Goal: Task Accomplishment & Management: Complete application form

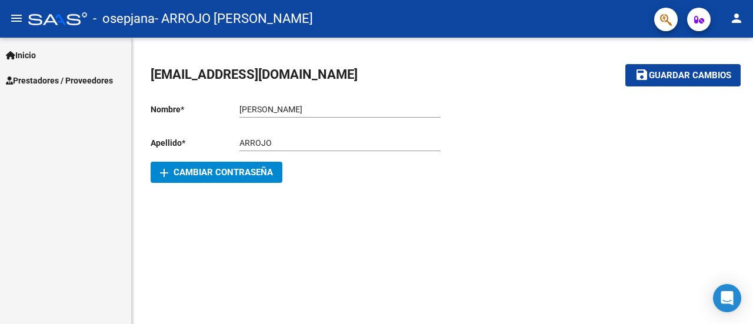
click at [645, 77] on mat-icon "save" at bounding box center [642, 75] width 14 height 14
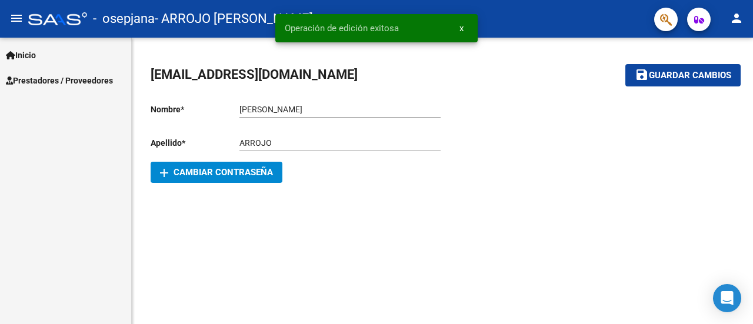
click at [42, 94] on div "Inicio Instructivos Contacto OS Prestadores / Proveedores Facturas - Listado/Ca…" at bounding box center [65, 181] width 131 height 287
click at [43, 87] on link "Prestadores / Proveedores" at bounding box center [65, 80] width 131 height 25
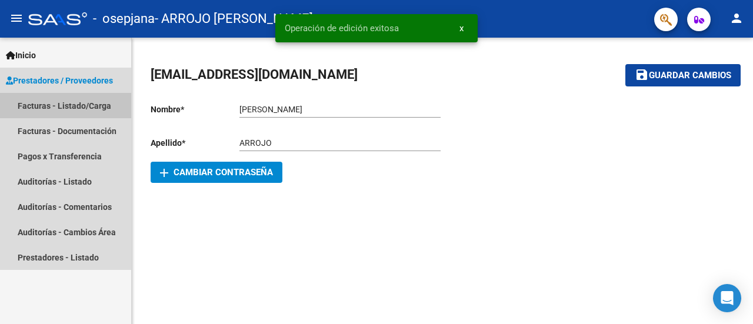
click at [86, 106] on link "Facturas - Listado/Carga" at bounding box center [65, 105] width 131 height 25
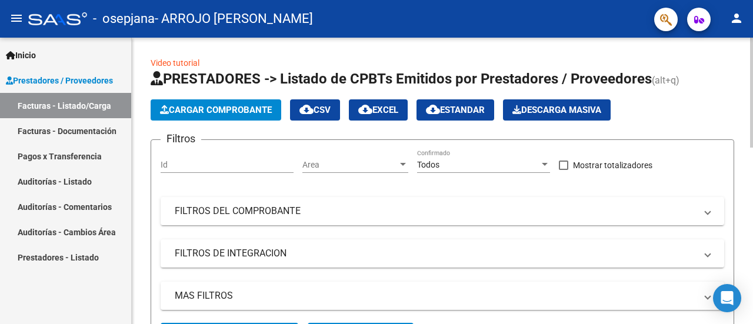
click at [264, 108] on span "Cargar Comprobante" at bounding box center [216, 110] width 112 height 11
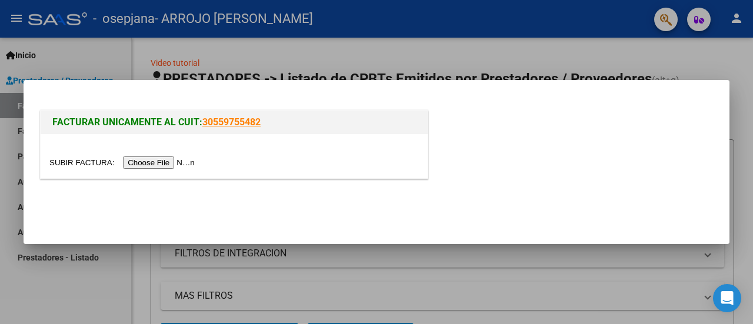
click at [169, 166] on input "file" at bounding box center [123, 162] width 149 height 12
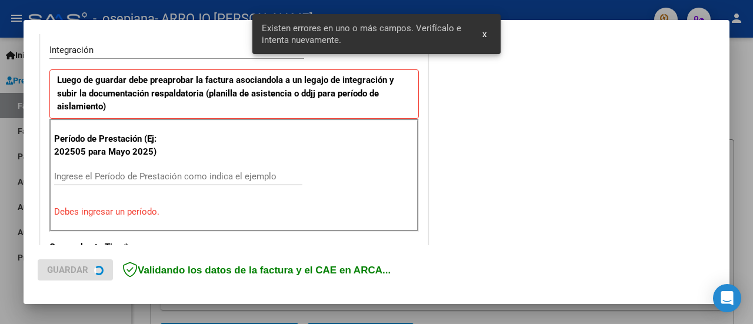
scroll to position [315, 0]
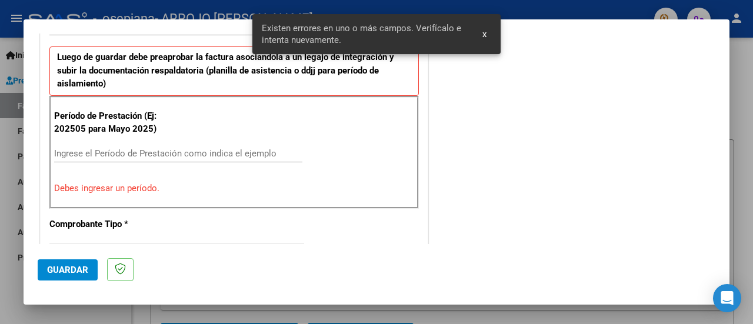
click at [158, 156] on input "Ingrese el Período de Prestación como indica el ejemplo" at bounding box center [178, 153] width 248 height 11
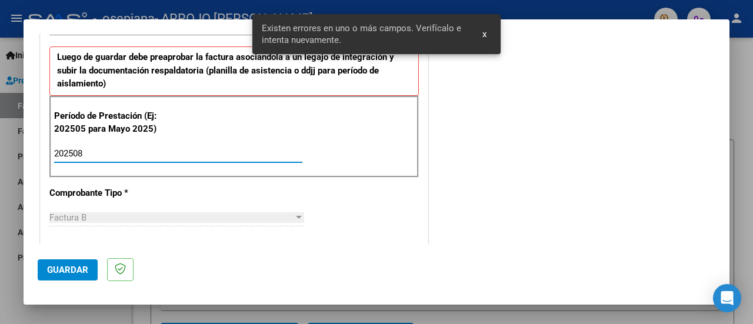
type input "202508"
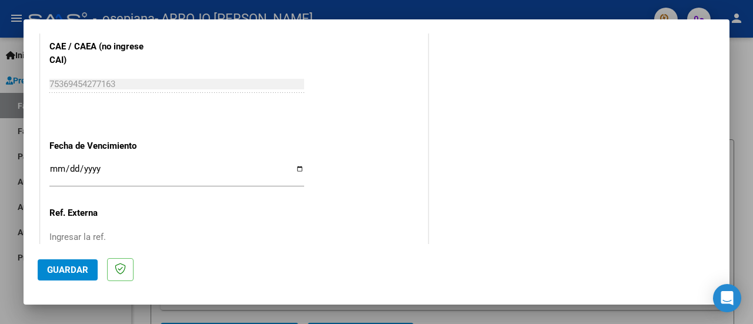
scroll to position [786, 0]
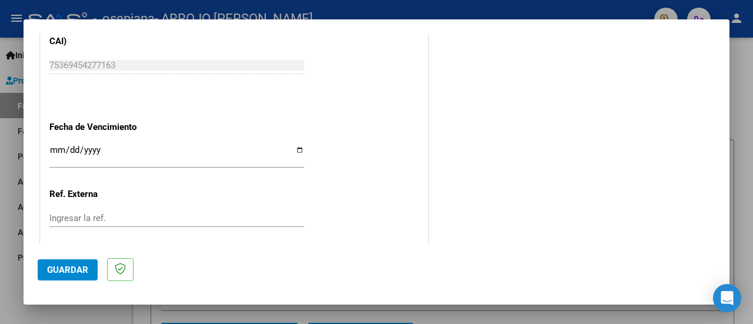
click at [302, 151] on app-form-text-field "Fecha de Vencimiento Ingresar la fecha" at bounding box center [181, 143] width 264 height 42
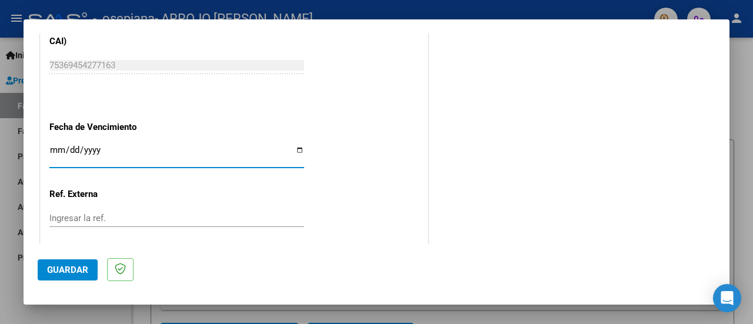
click at [298, 148] on input "Ingresar la fecha" at bounding box center [176, 154] width 255 height 19
type input "[DATE]"
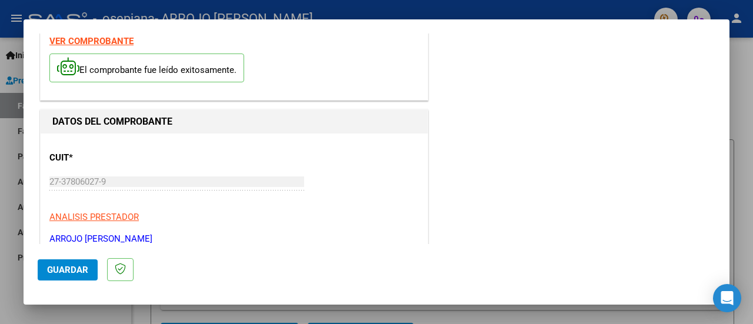
scroll to position [0, 0]
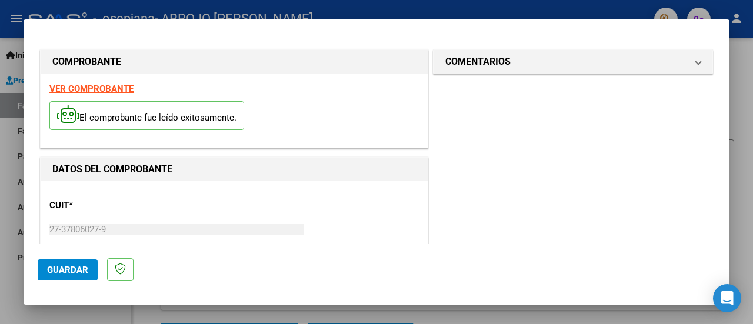
click at [81, 270] on span "Guardar" at bounding box center [67, 270] width 41 height 11
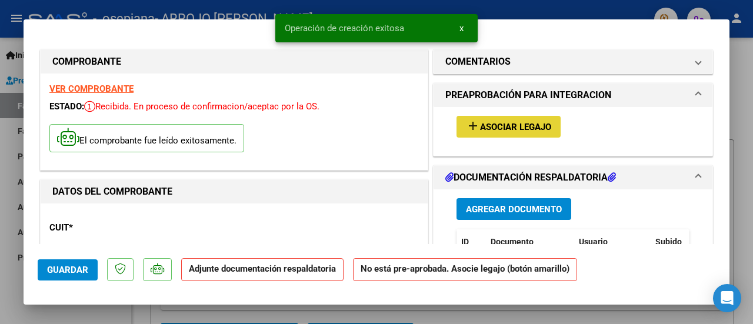
click at [471, 127] on mat-icon "add" at bounding box center [473, 126] width 14 height 14
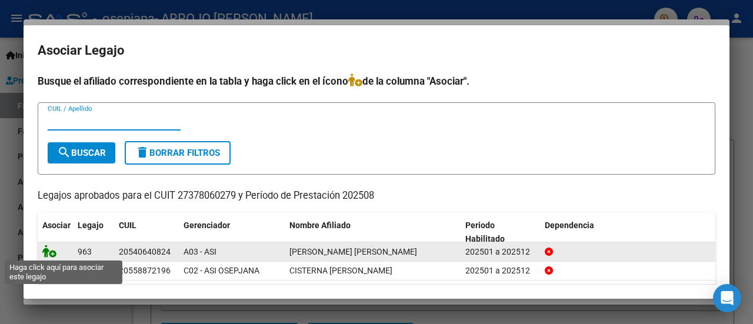
click at [51, 252] on icon at bounding box center [49, 251] width 14 height 13
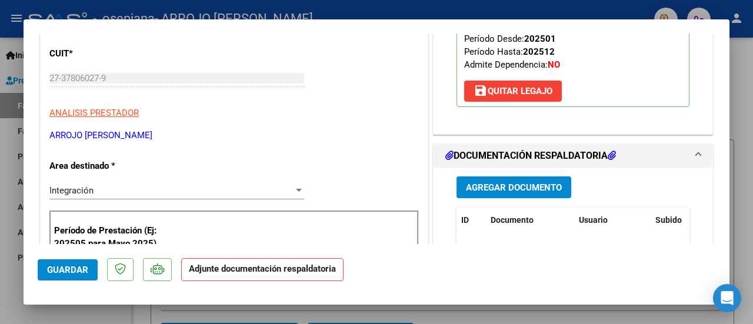
scroll to position [235, 0]
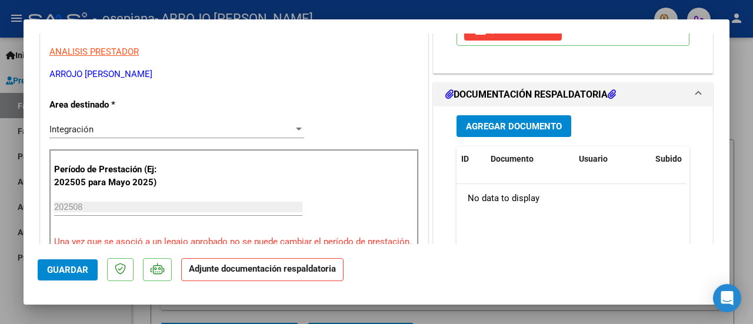
click at [504, 128] on span "Agregar Documento" at bounding box center [514, 126] width 96 height 11
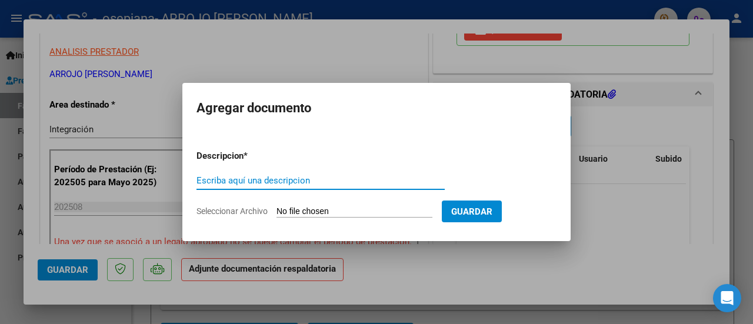
click at [371, 191] on div "Escriba aquí una descripcion" at bounding box center [321, 186] width 248 height 29
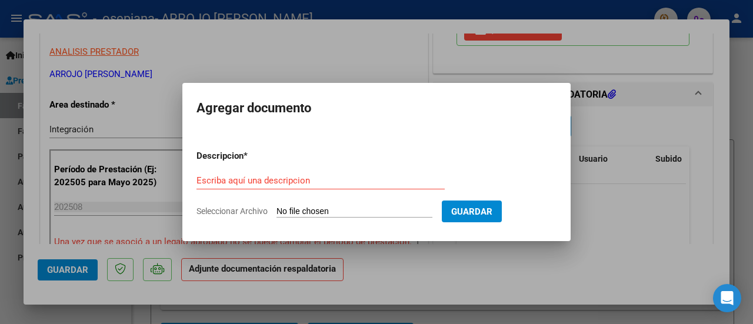
click at [351, 186] on div "Escriba aquí una descripcion" at bounding box center [321, 181] width 248 height 18
click at [342, 181] on input "Escriba aquí una descripcion" at bounding box center [321, 180] width 248 height 11
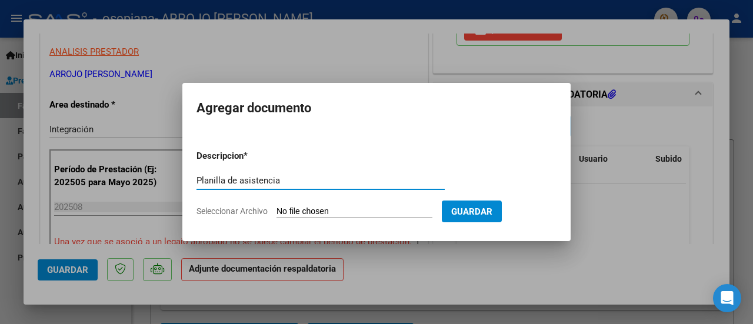
type input "Planilla de asistencia"
click at [346, 212] on input "Seleccionar Archivo" at bounding box center [355, 212] width 156 height 11
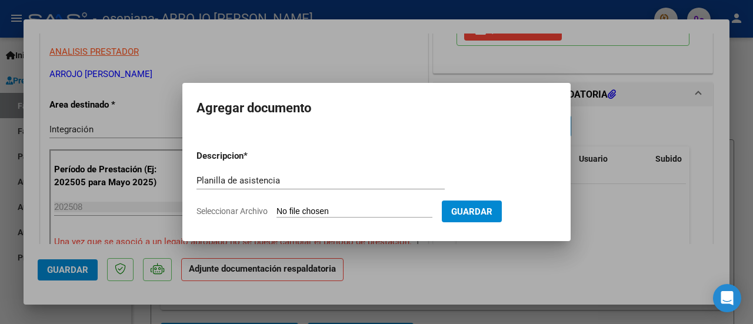
type input "C:\fakepath\Agosto.pdf"
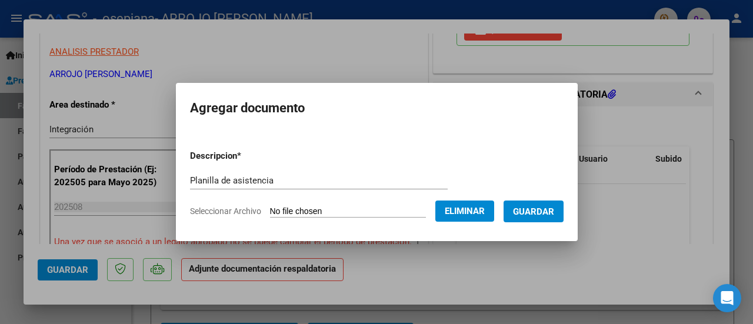
click at [547, 215] on span "Guardar" at bounding box center [533, 212] width 41 height 11
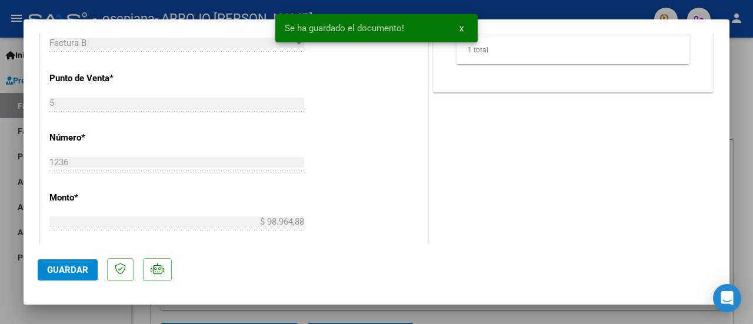
scroll to position [530, 0]
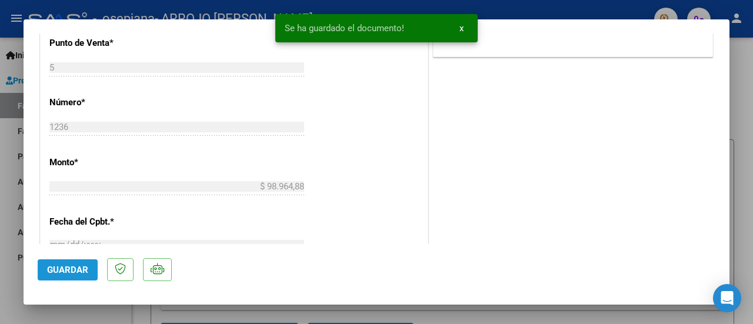
click at [64, 275] on span "Guardar" at bounding box center [67, 270] width 41 height 11
click at [465, 31] on button "x" at bounding box center [461, 28] width 23 height 21
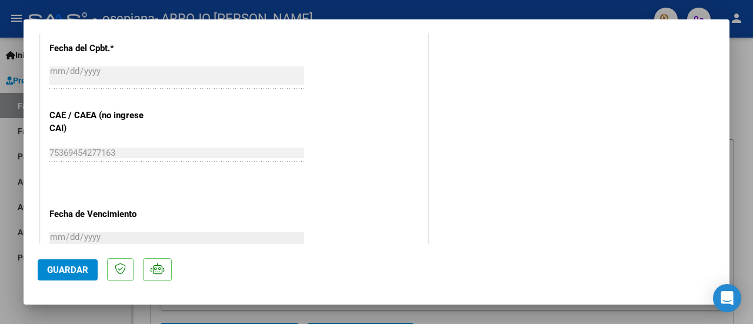
scroll to position [706, 0]
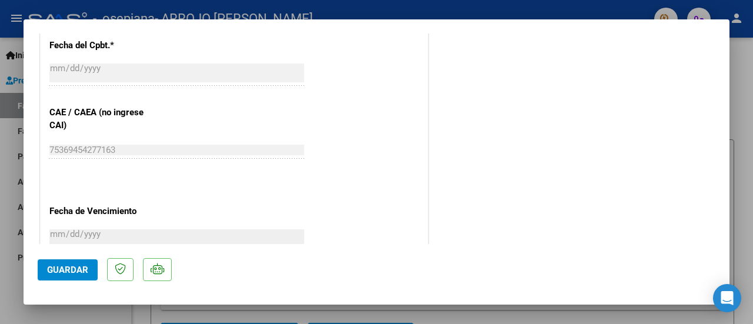
click at [744, 195] on div at bounding box center [376, 162] width 753 height 324
type input "$ 0,00"
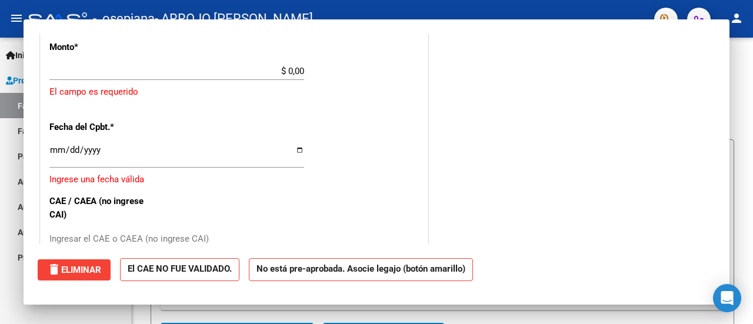
scroll to position [0, 0]
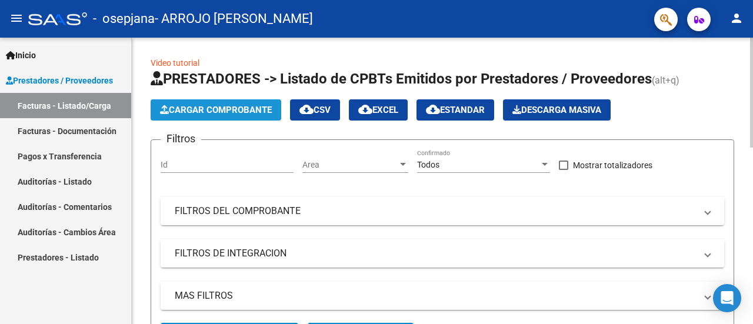
click at [206, 113] on span "Cargar Comprobante" at bounding box center [216, 110] width 112 height 11
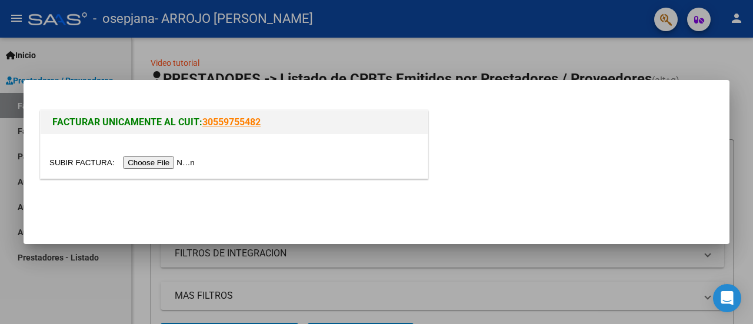
click at [161, 166] on input "file" at bounding box center [123, 162] width 149 height 12
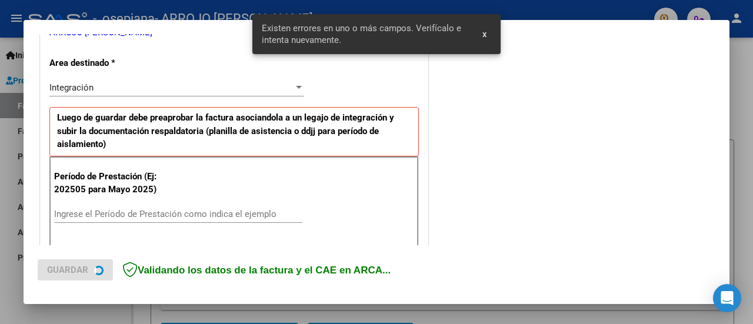
scroll to position [293, 0]
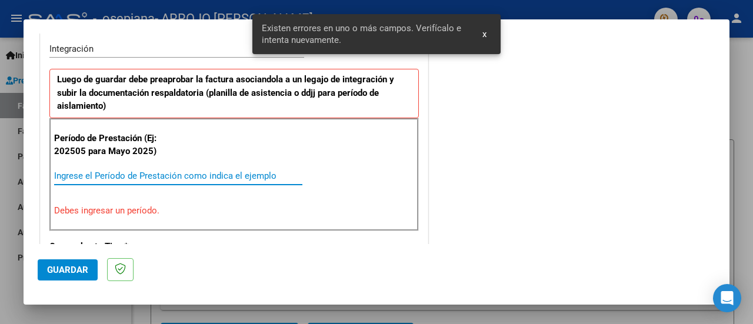
click at [181, 178] on input "Ingrese el Período de Prestación como indica el ejemplo" at bounding box center [178, 176] width 248 height 11
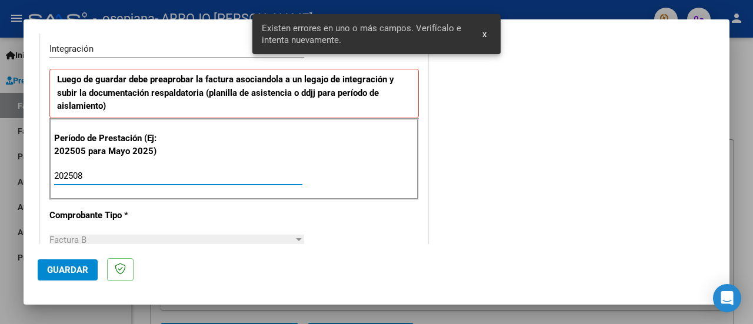
type input "202508"
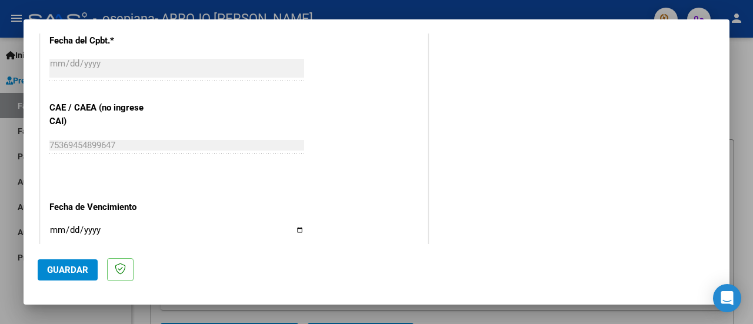
scroll to position [765, 0]
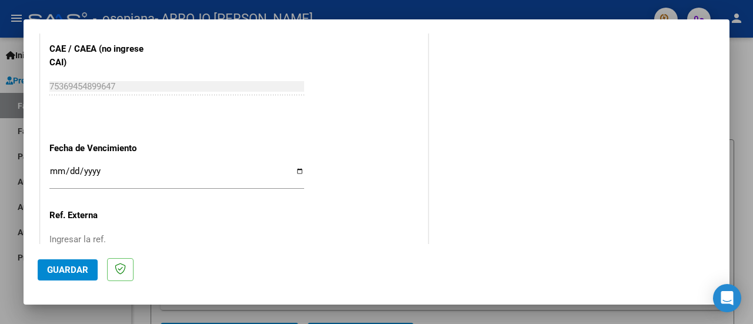
click at [134, 164] on div "Ingresar la fecha" at bounding box center [176, 176] width 255 height 25
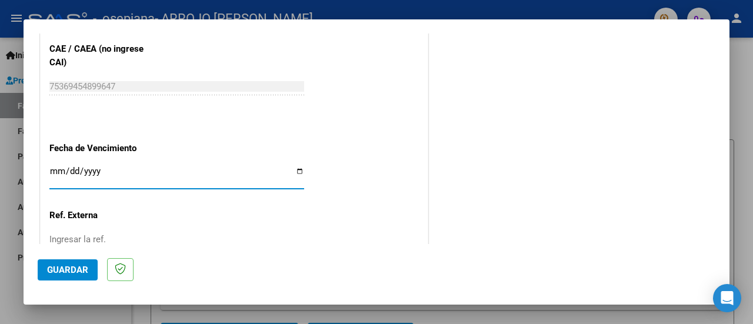
click at [301, 172] on app-form-text-field "Fecha de Vencimiento Ingresar la fecha" at bounding box center [181, 164] width 264 height 42
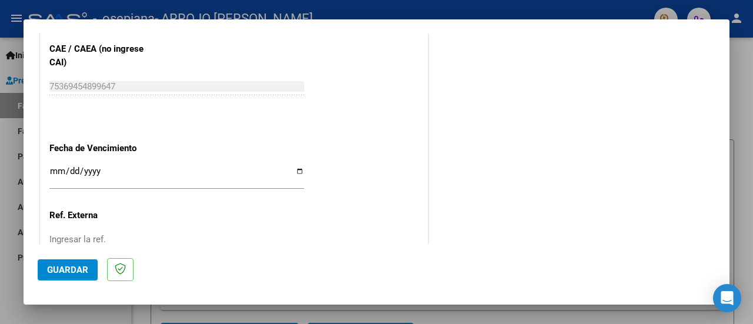
click at [292, 166] on input "Ingresar la fecha" at bounding box center [176, 175] width 255 height 19
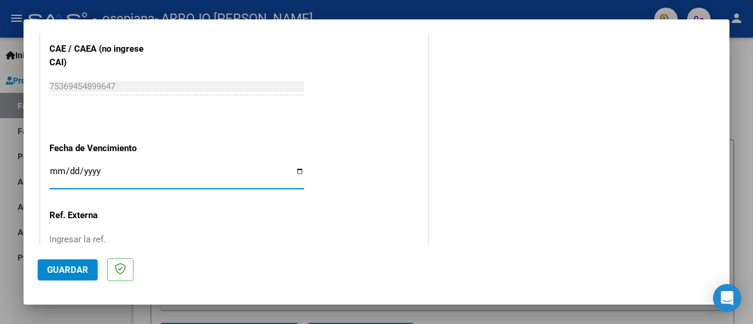
type input "[DATE]"
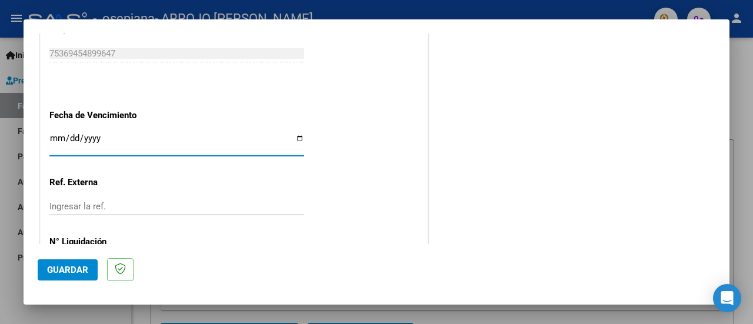
scroll to position [848, 0]
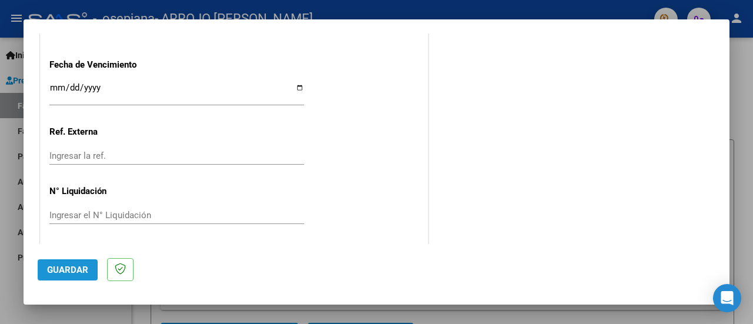
click at [82, 268] on span "Guardar" at bounding box center [67, 270] width 41 height 11
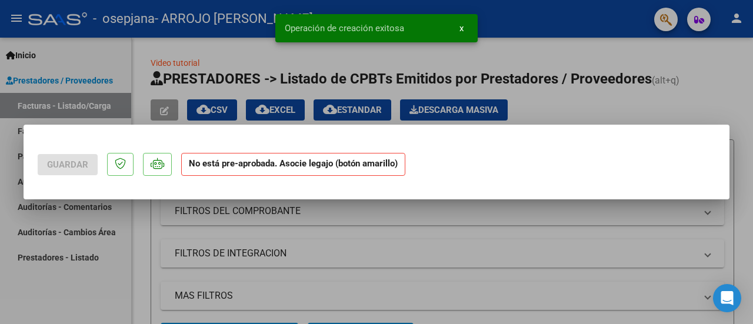
scroll to position [0, 0]
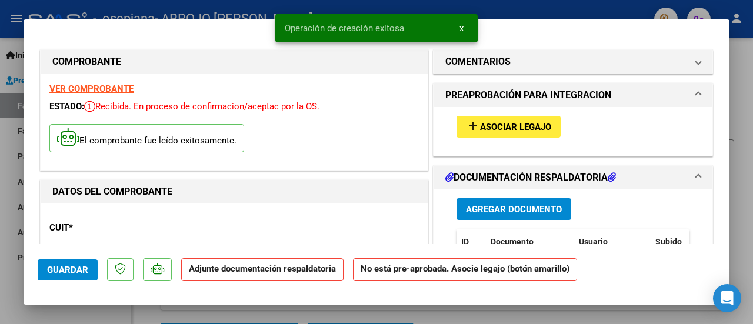
click at [468, 128] on mat-icon "add" at bounding box center [473, 126] width 14 height 14
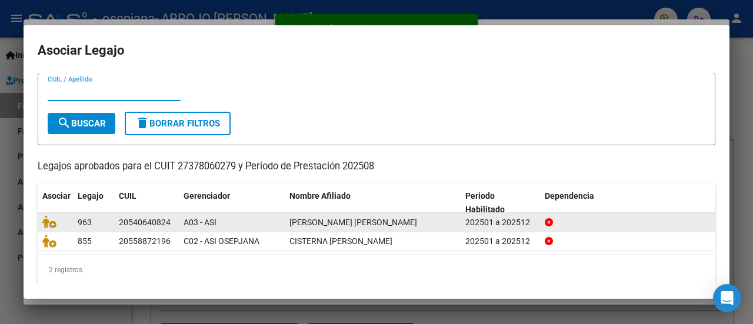
scroll to position [37, 0]
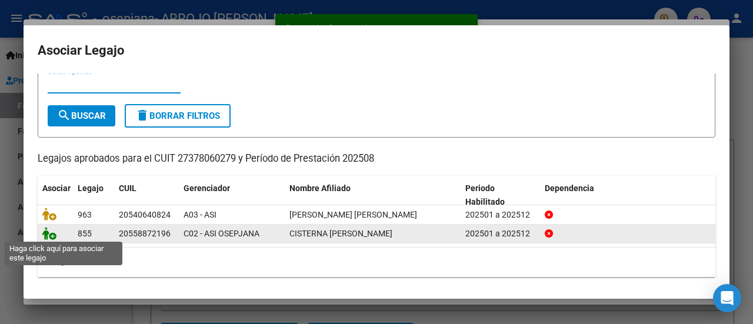
click at [49, 234] on icon at bounding box center [49, 233] width 14 height 13
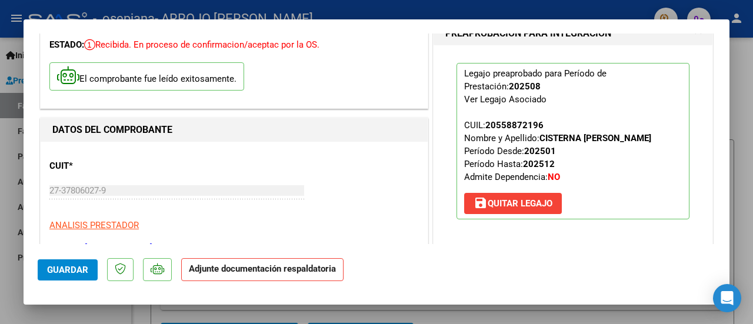
scroll to position [177, 0]
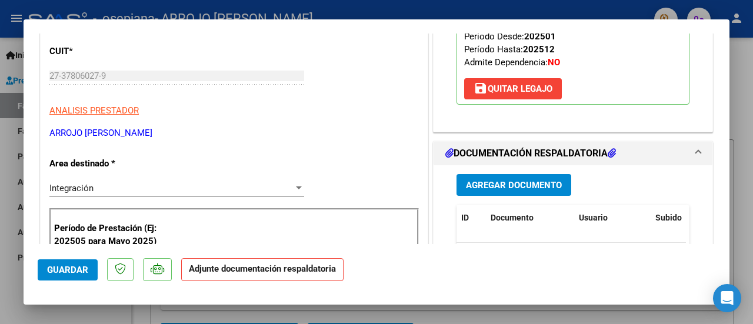
click at [532, 191] on button "Agregar Documento" at bounding box center [514, 185] width 115 height 22
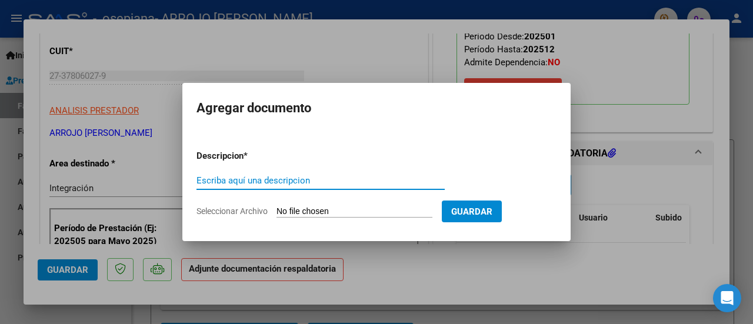
click at [288, 169] on form "Descripcion * Escriba aquí una descripcion Seleccionar Archivo Guardar" at bounding box center [377, 184] width 360 height 86
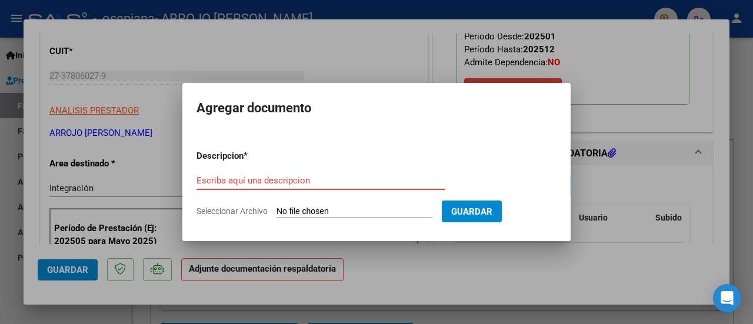
click at [292, 176] on input "Escriba aquí una descripcion" at bounding box center [321, 180] width 248 height 11
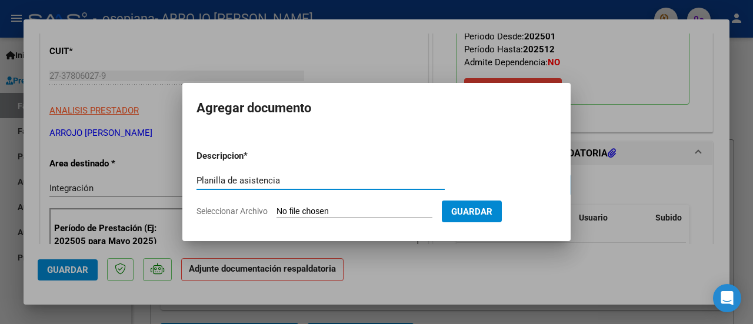
type input "Planilla de asistencia"
click at [306, 207] on input "Seleccionar Archivo" at bounding box center [355, 212] width 156 height 11
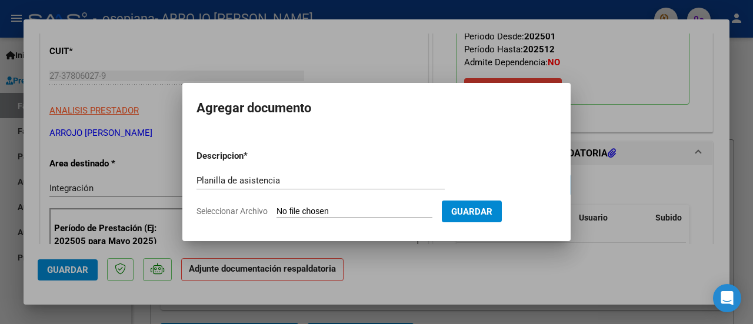
type input "C:\fakepath\Agosto.pdf"
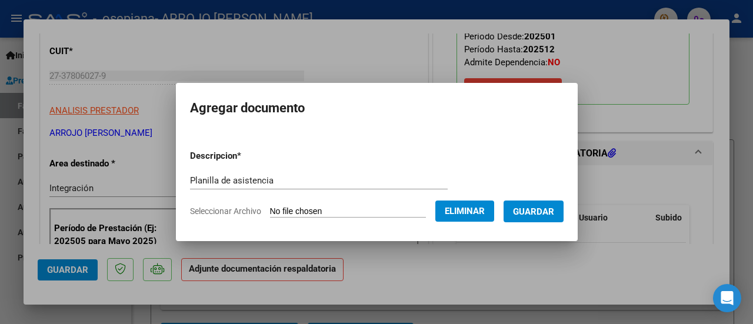
click at [546, 221] on button "Guardar" at bounding box center [534, 212] width 60 height 22
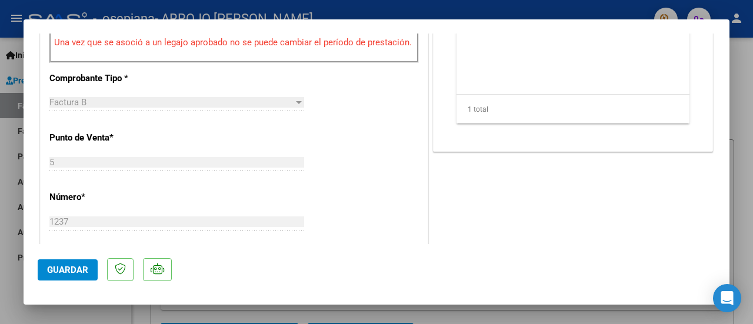
scroll to position [530, 0]
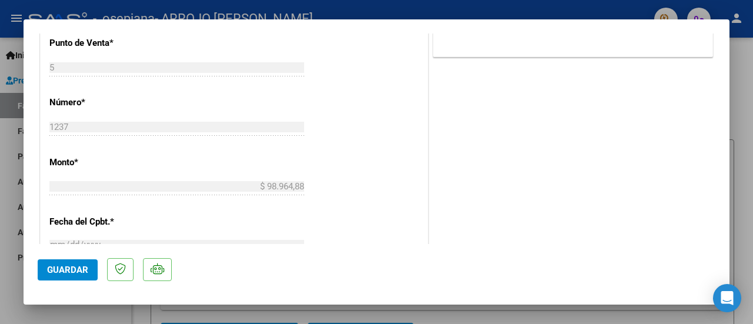
click at [57, 277] on button "Guardar" at bounding box center [68, 269] width 60 height 21
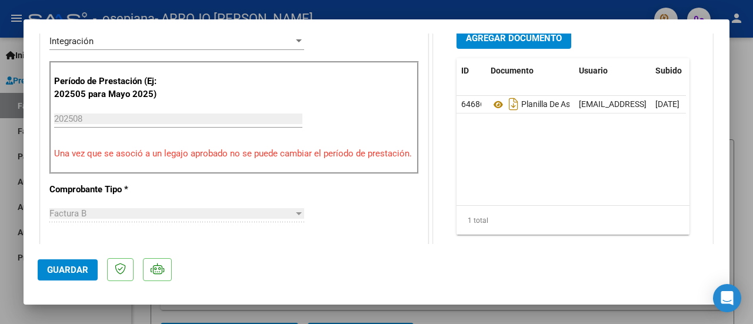
scroll to position [0, 0]
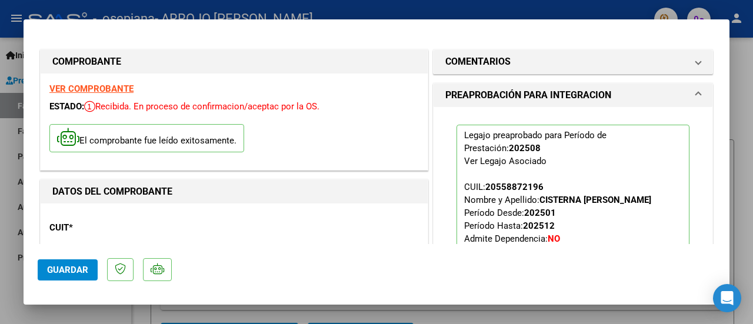
click at [734, 135] on div at bounding box center [376, 162] width 753 height 324
